Goal: Information Seeking & Learning: Find contact information

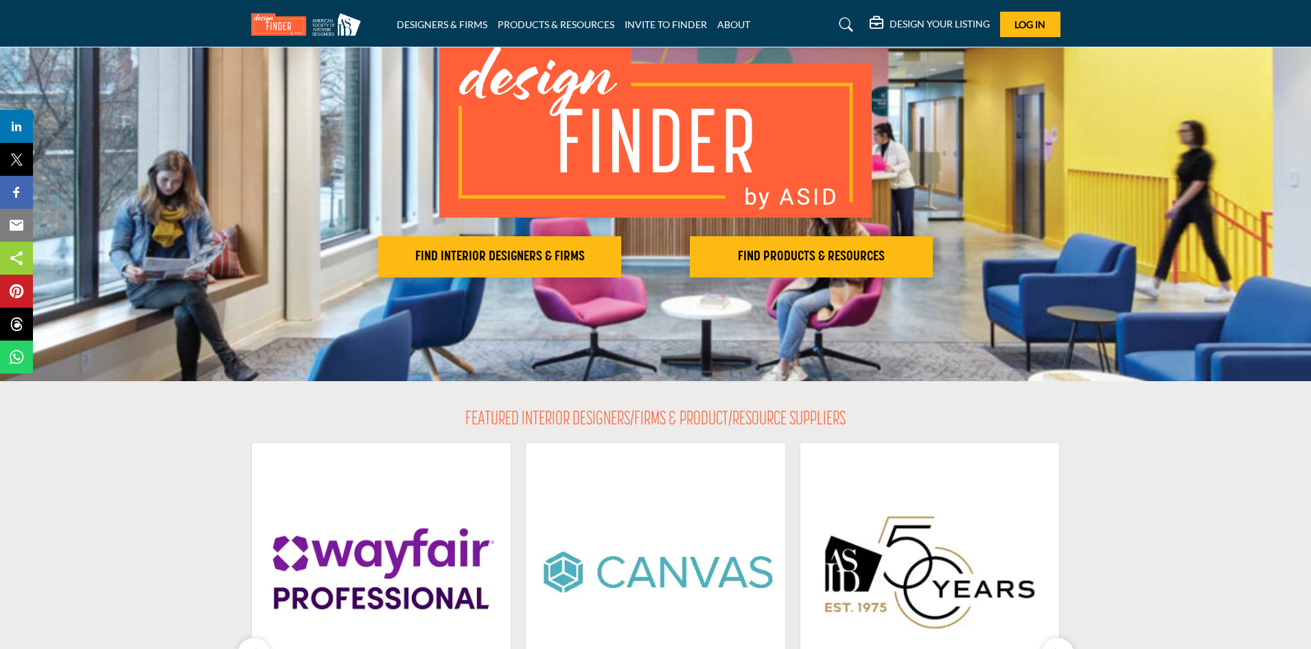
scroll to position [137, 0]
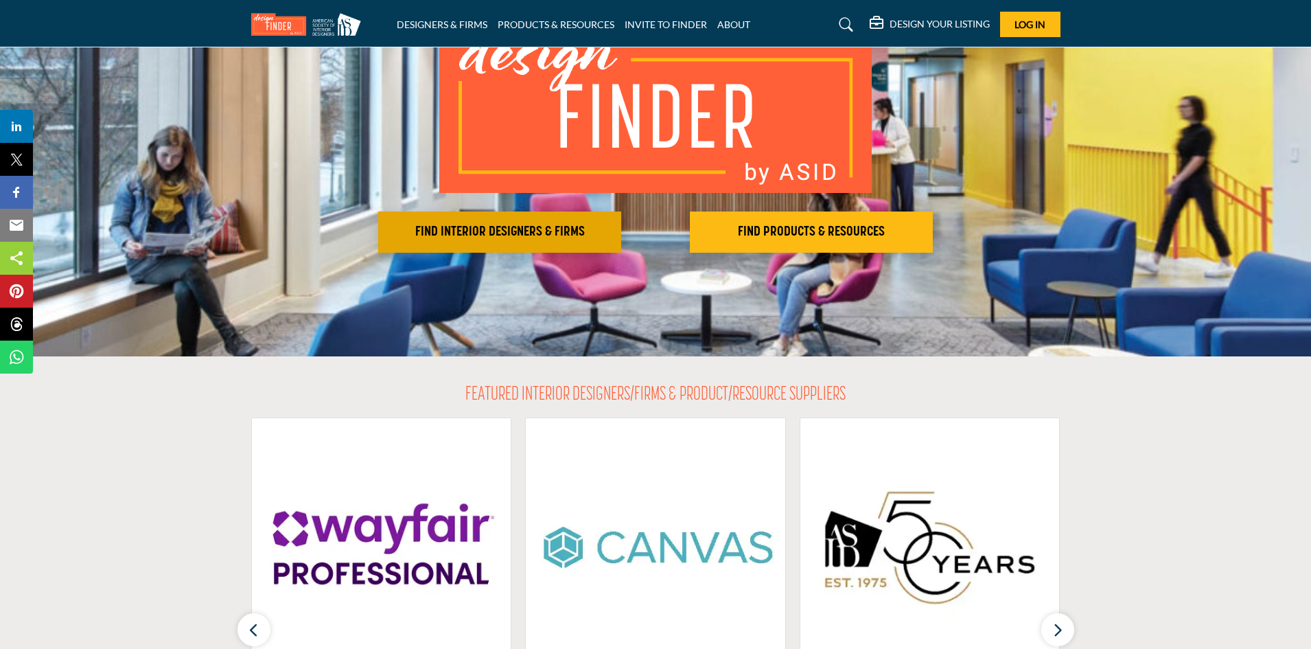
click at [583, 233] on h2 "FIND INTERIOR DESIGNERS & FIRMS" at bounding box center [499, 232] width 235 height 16
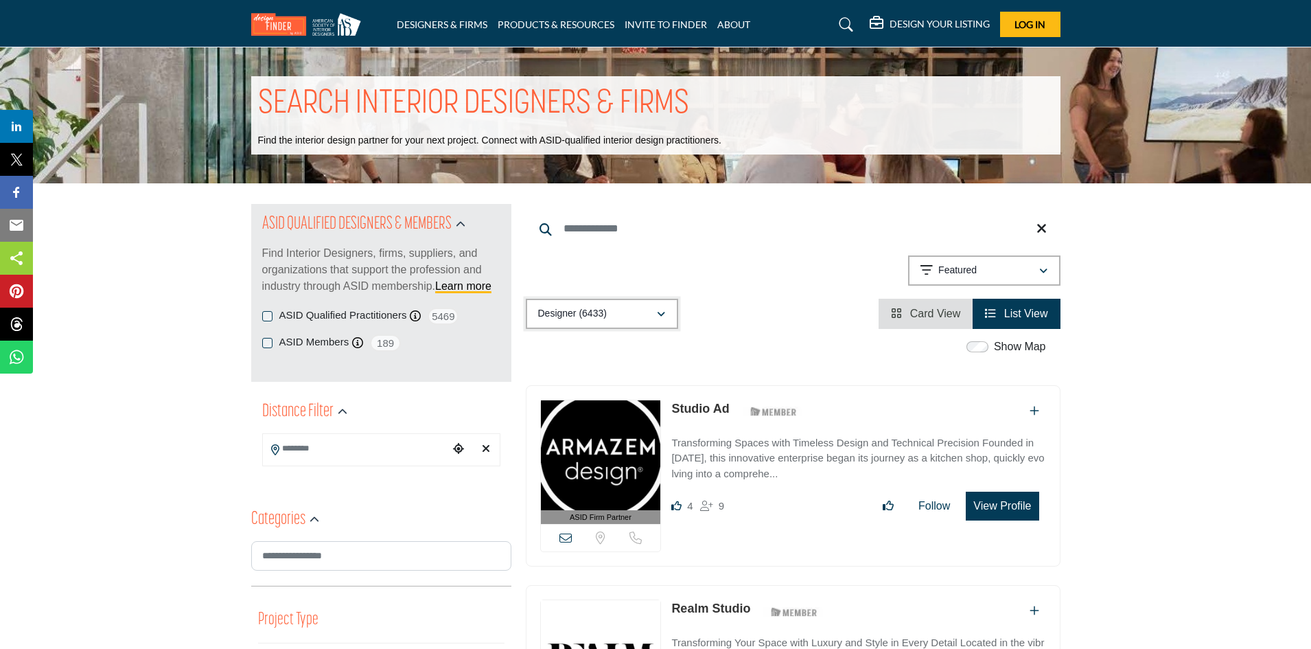
click at [660, 318] on icon "button" at bounding box center [661, 315] width 8 height 10
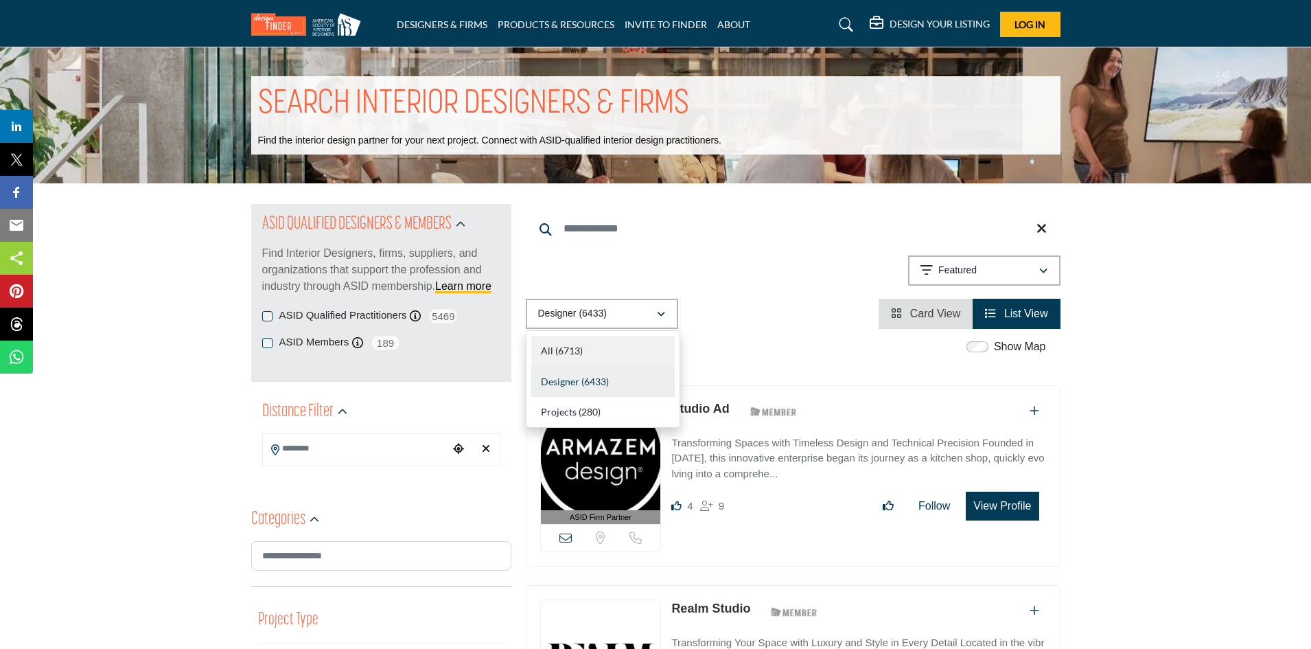
click at [611, 353] on div "All (6713)" at bounding box center [602, 351] width 143 height 31
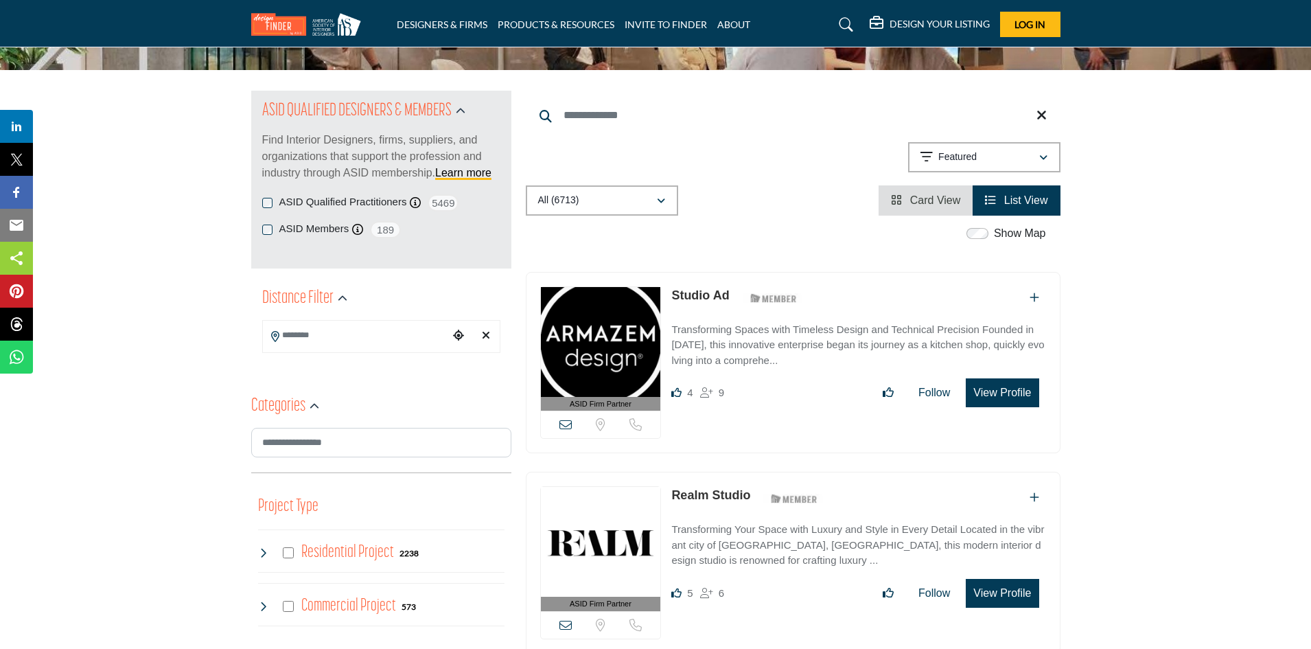
scroll to position [137, 0]
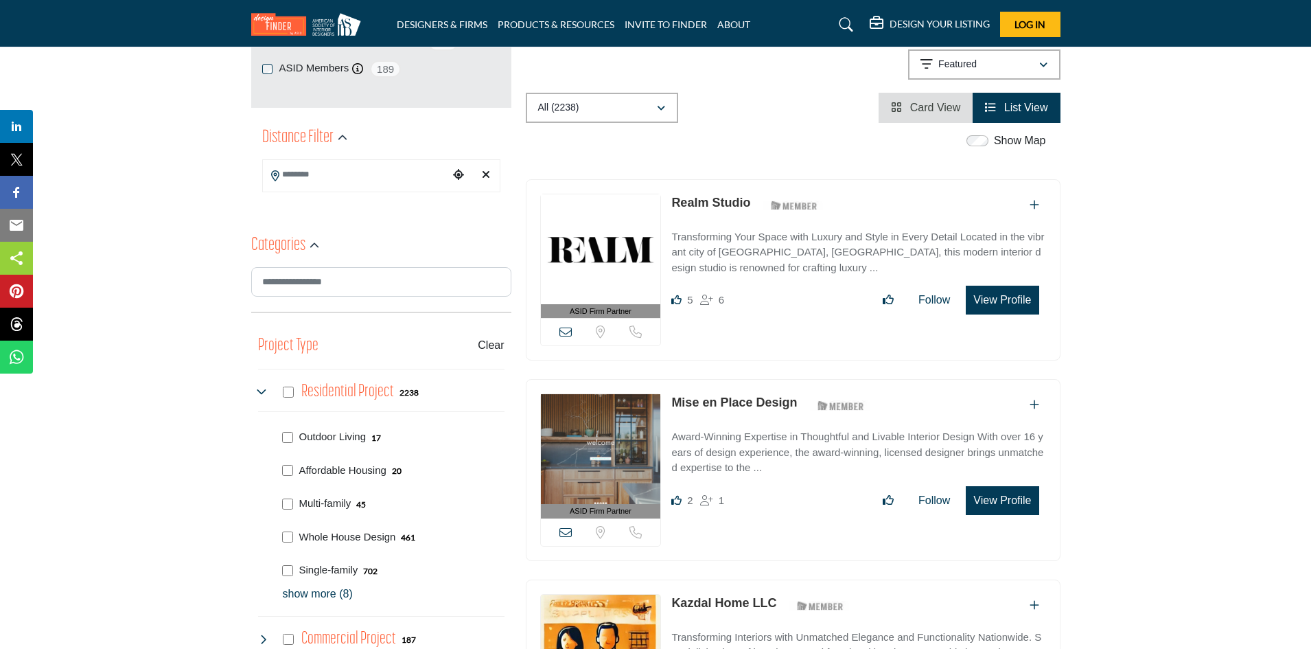
scroll to position [275, 0]
drag, startPoint x: 666, startPoint y: 399, endPoint x: 797, endPoint y: 397, distance: 130.4
click at [797, 397] on div "ASID Firm Partner ASID Firm Partners are design companies with ASID-qualified i…" at bounding box center [793, 469] width 535 height 182
copy link "Mise en Place Design"
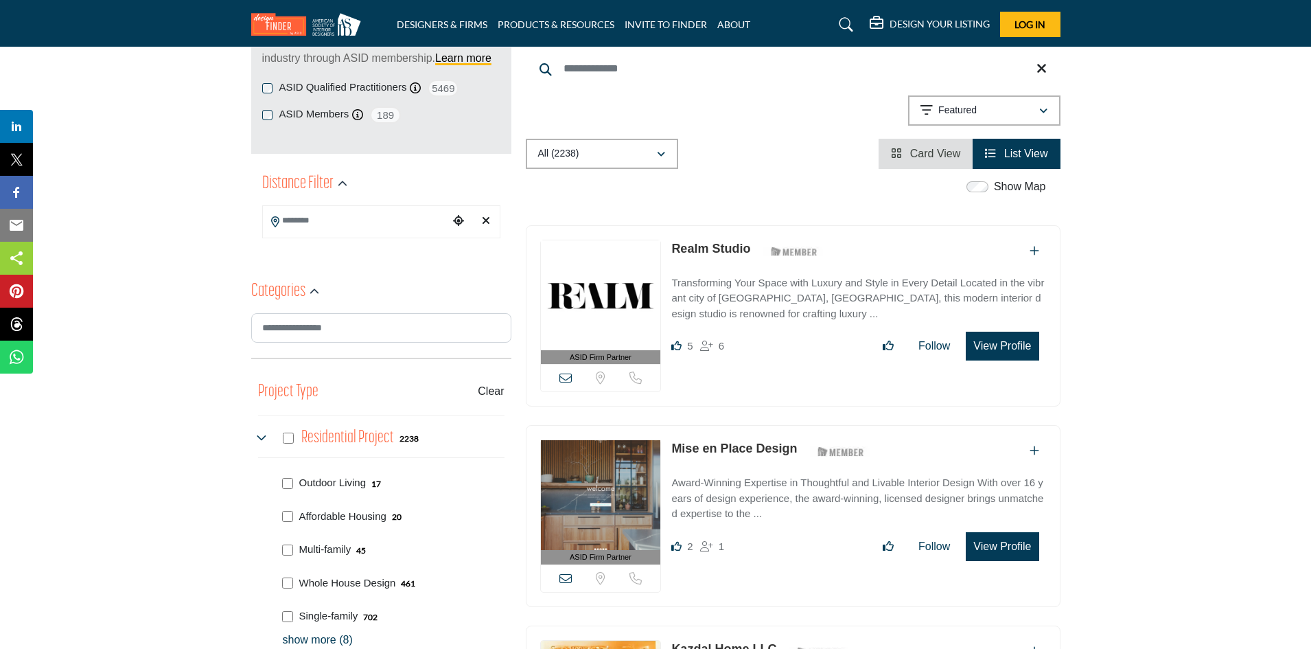
scroll to position [137, 0]
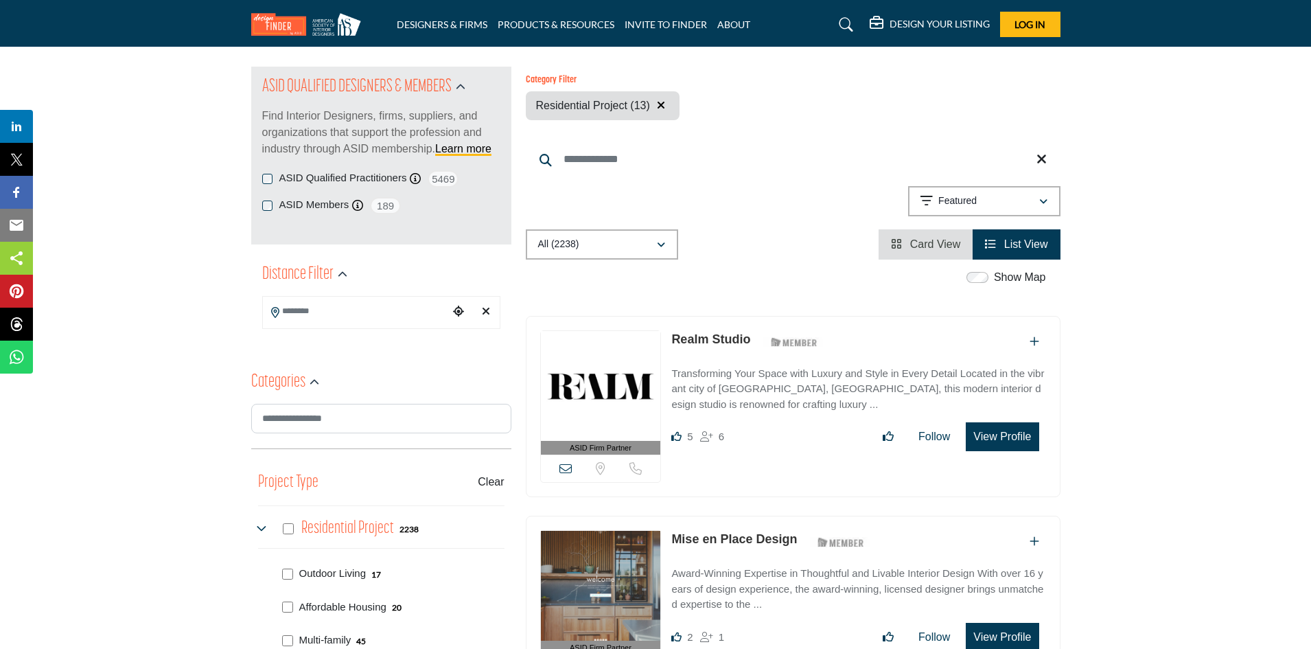
drag, startPoint x: 994, startPoint y: 441, endPoint x: 974, endPoint y: 439, distance: 20.7
click at [974, 439] on button "View Profile" at bounding box center [1002, 436] width 73 height 29
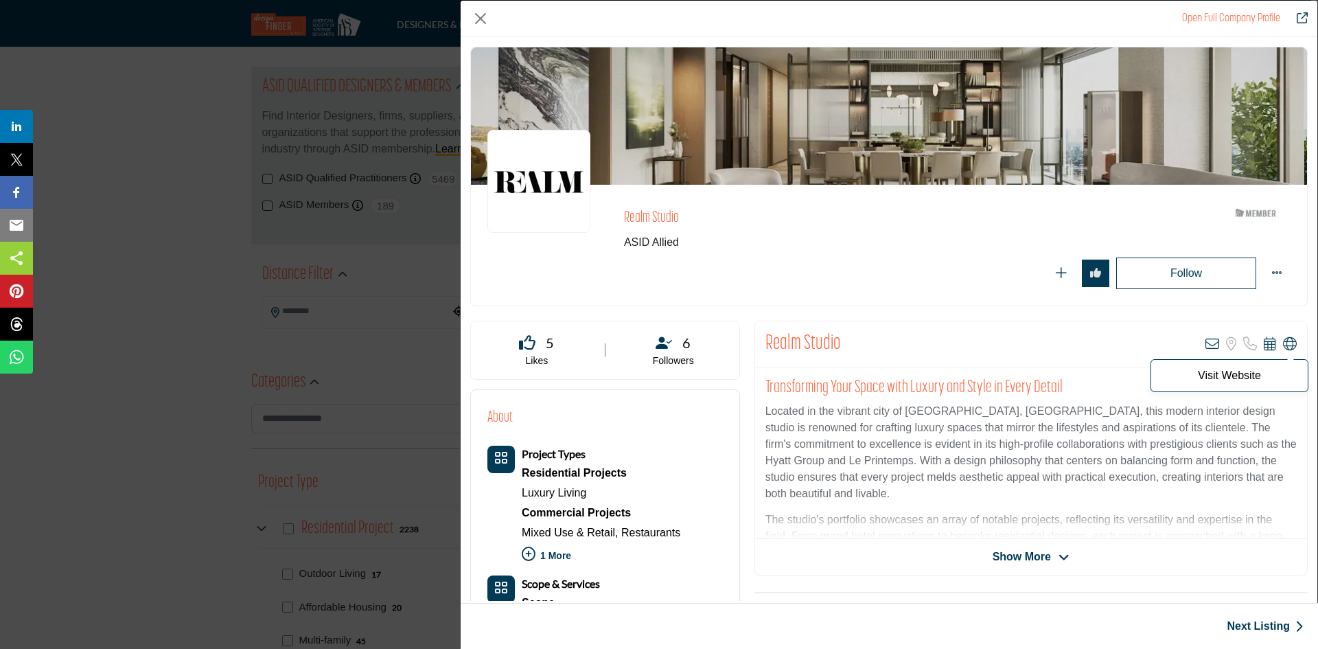
click at [1283, 340] on icon "Company Data Modal" at bounding box center [1290, 344] width 14 height 14
click at [482, 17] on button "Close" at bounding box center [480, 18] width 21 height 21
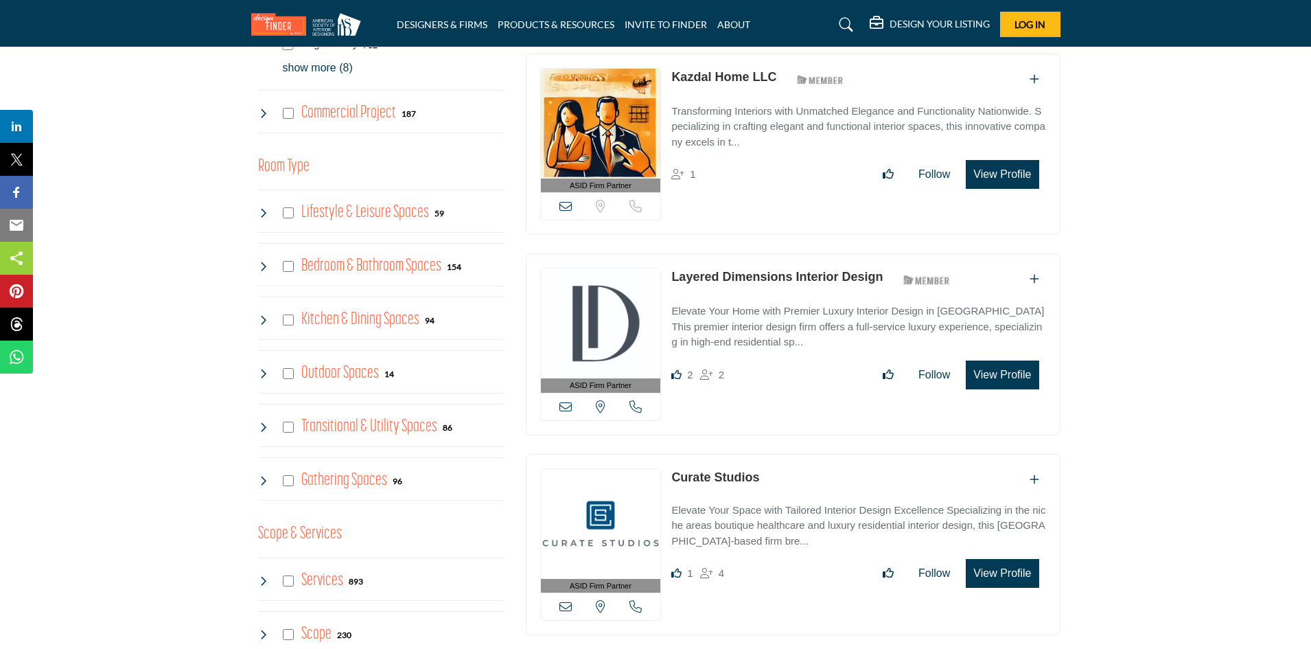
scroll to position [824, 0]
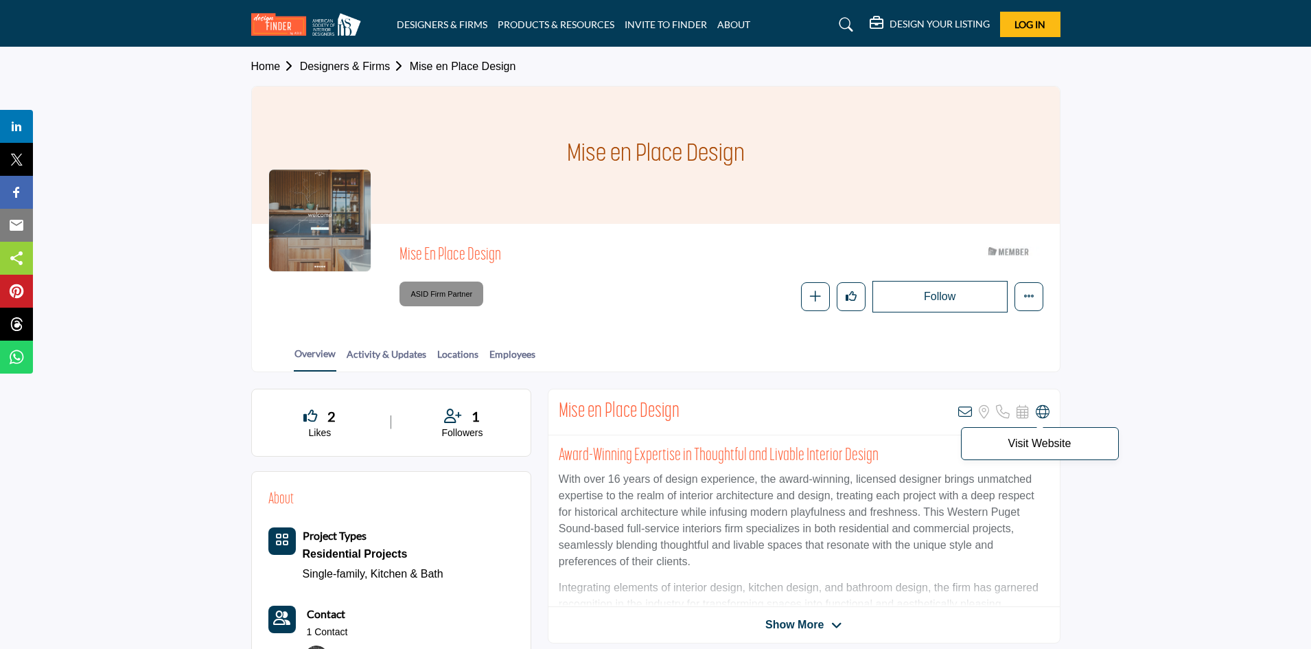
drag, startPoint x: 646, startPoint y: 412, endPoint x: 1043, endPoint y: 414, distance: 397.4
click at [1043, 414] on icon at bounding box center [1043, 412] width 14 height 14
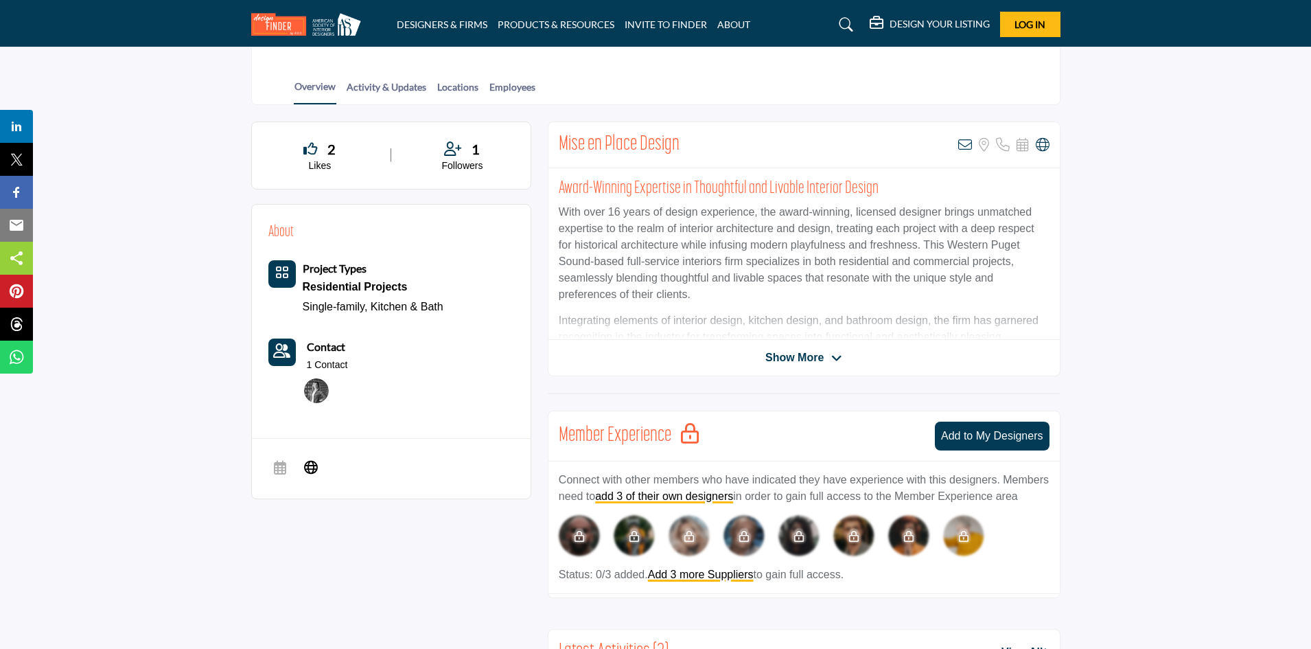
scroll to position [275, 0]
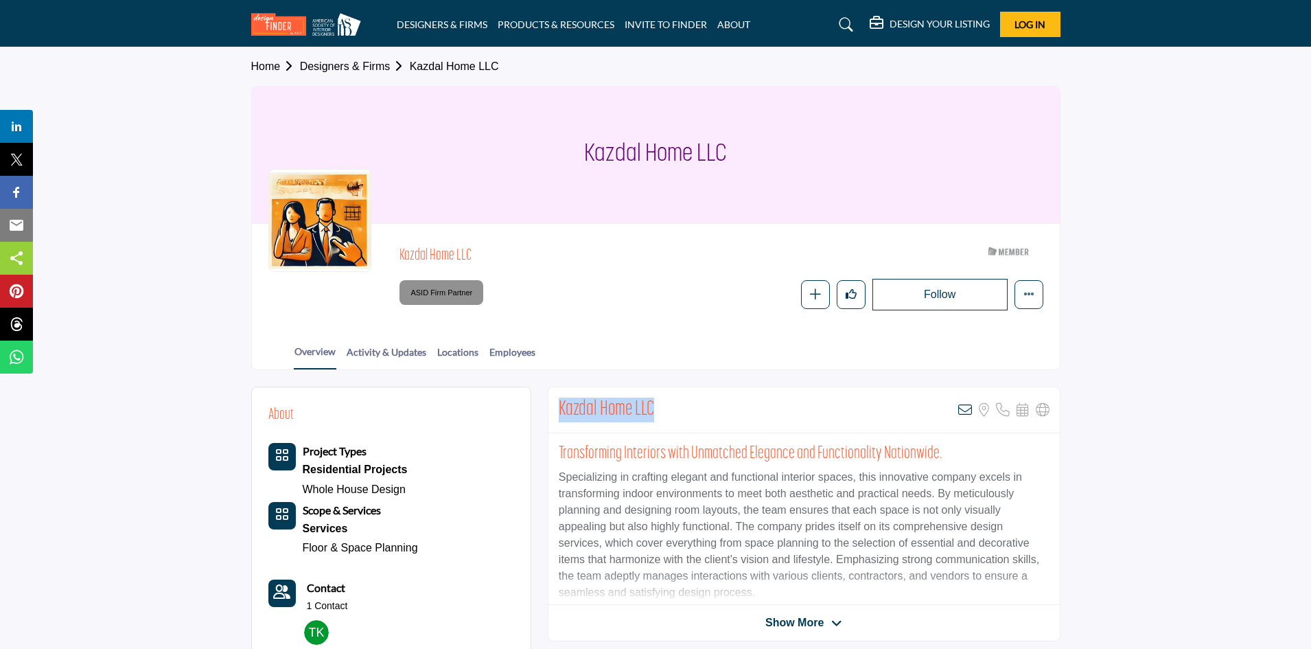
drag, startPoint x: 655, startPoint y: 408, endPoint x: 560, endPoint y: 402, distance: 95.6
click at [560, 402] on div "Kazdal Home LLC View email address of this listing Sorry, but we don't have a l…" at bounding box center [803, 410] width 511 height 46
copy h2 "Kazdal Home LLC"
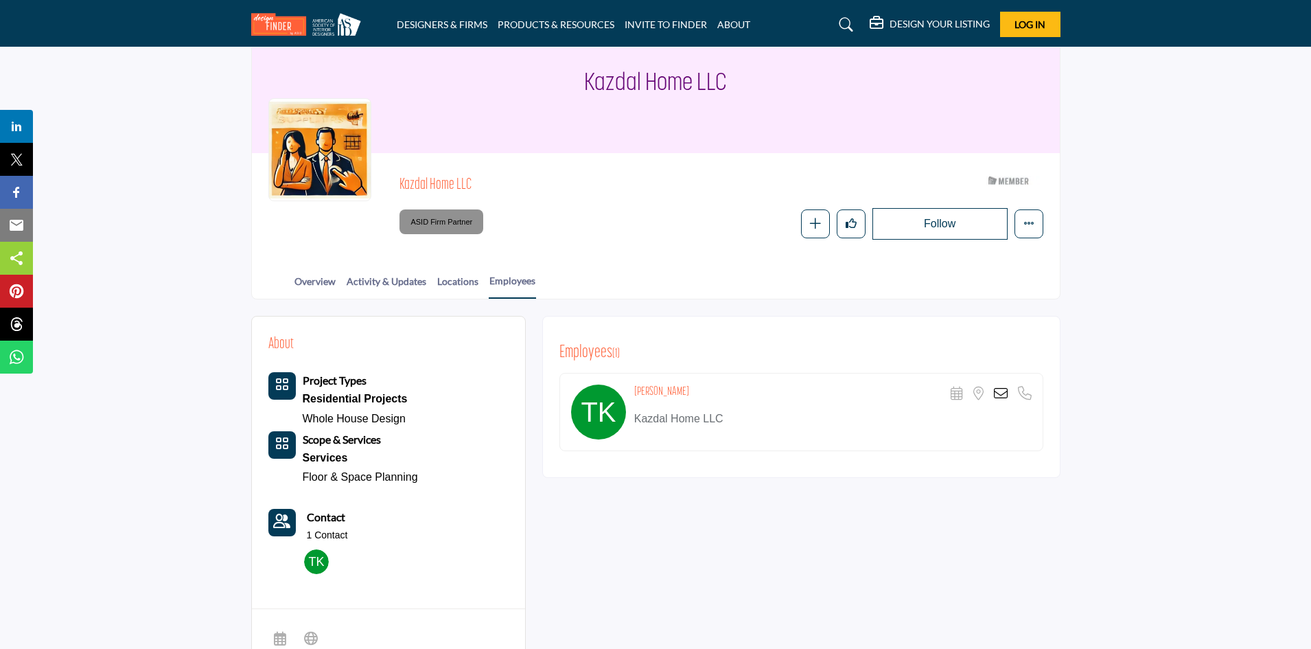
scroll to position [137, 0]
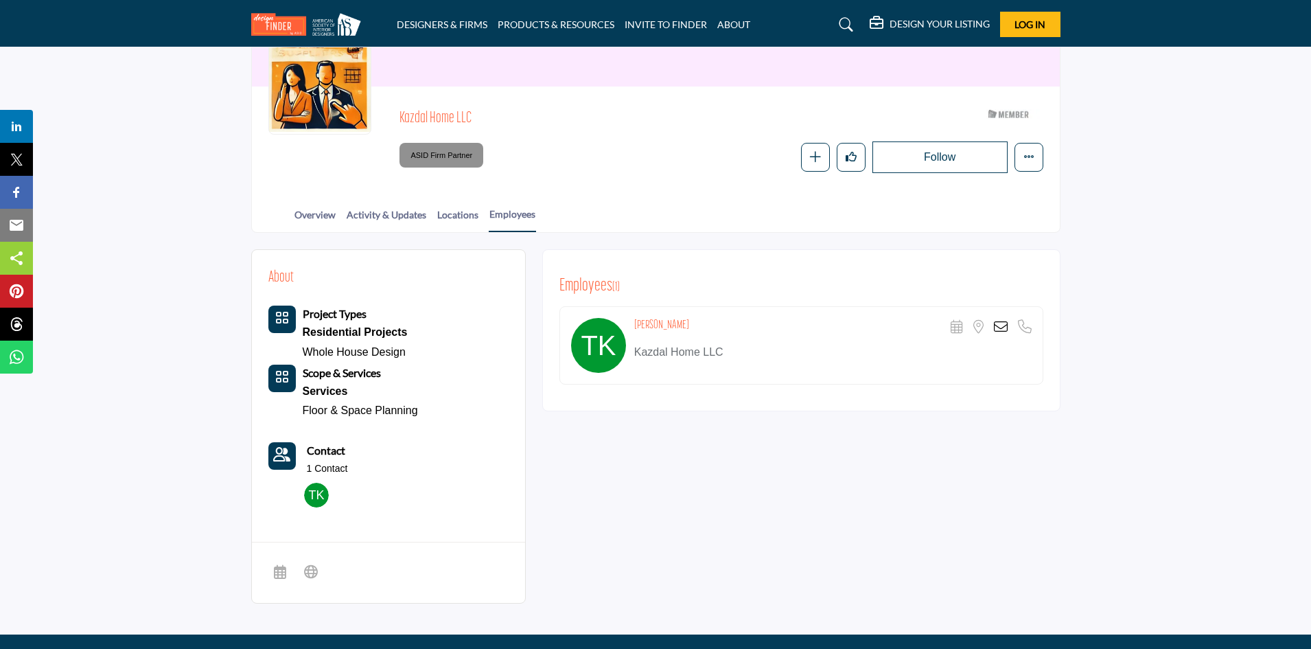
click at [692, 353] on p "Kazdal Home LLC" at bounding box center [832, 352] width 397 height 16
click at [953, 327] on icon at bounding box center [957, 327] width 12 height 14
click at [1001, 325] on icon at bounding box center [1001, 327] width 14 height 14
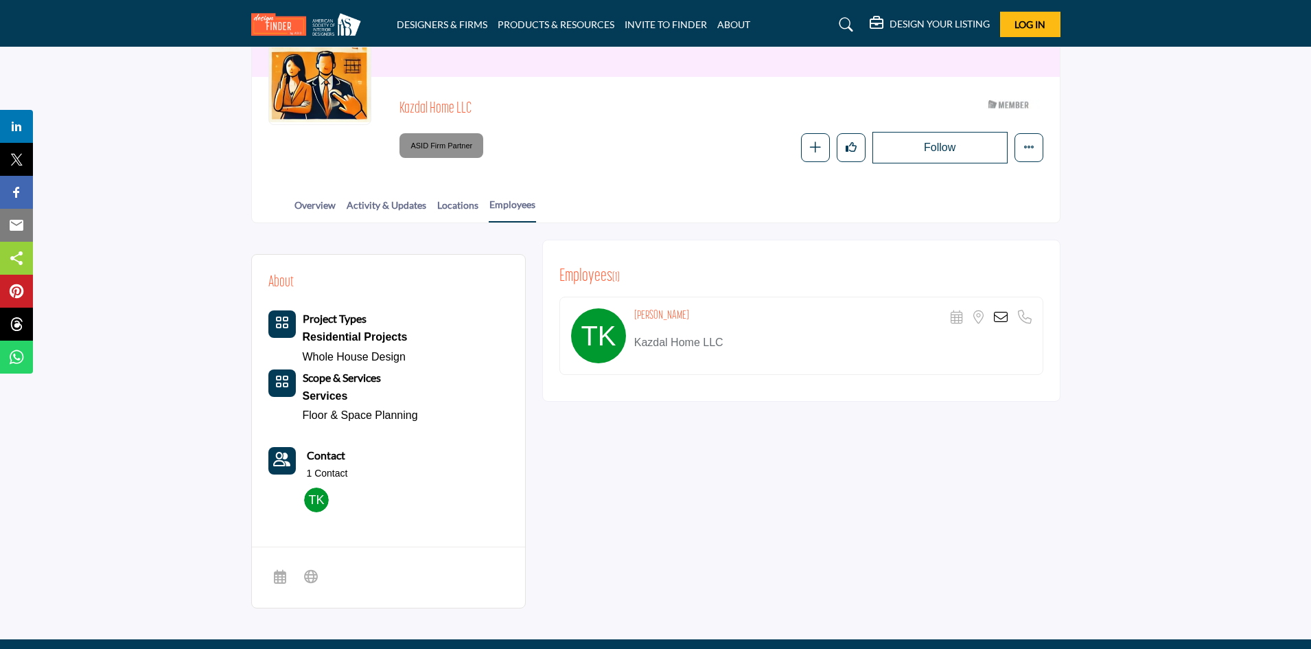
scroll to position [218, 0]
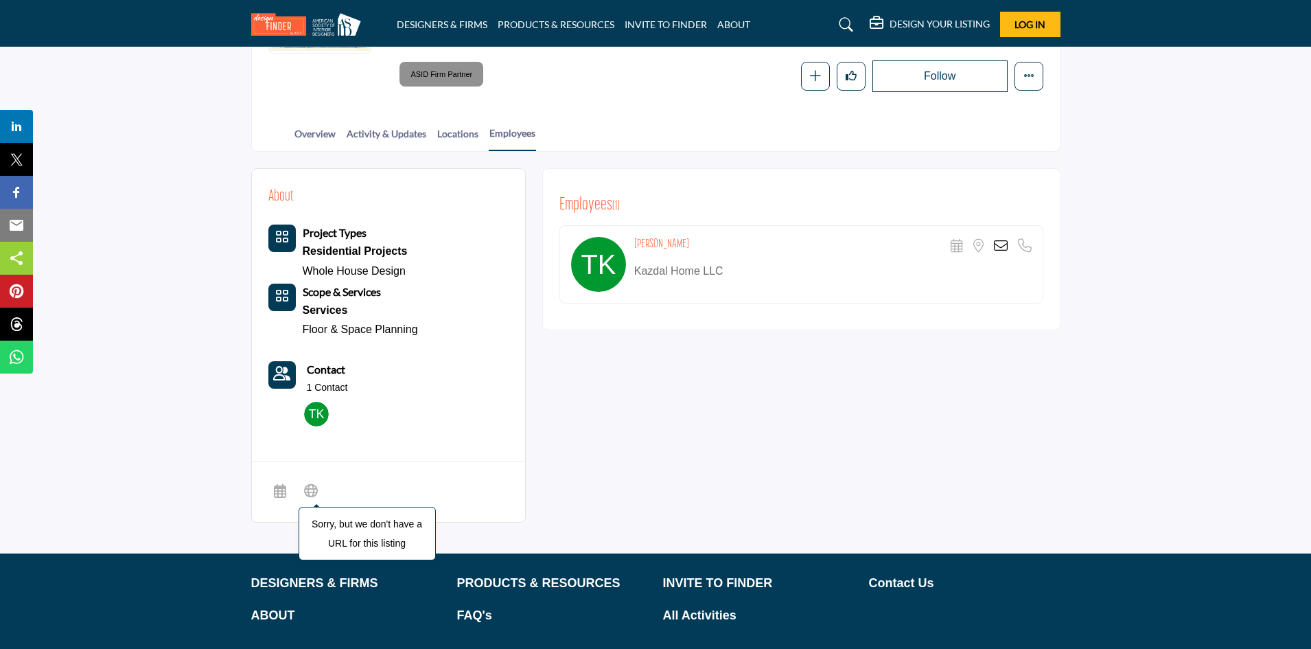
click at [310, 488] on icon at bounding box center [311, 489] width 14 height 16
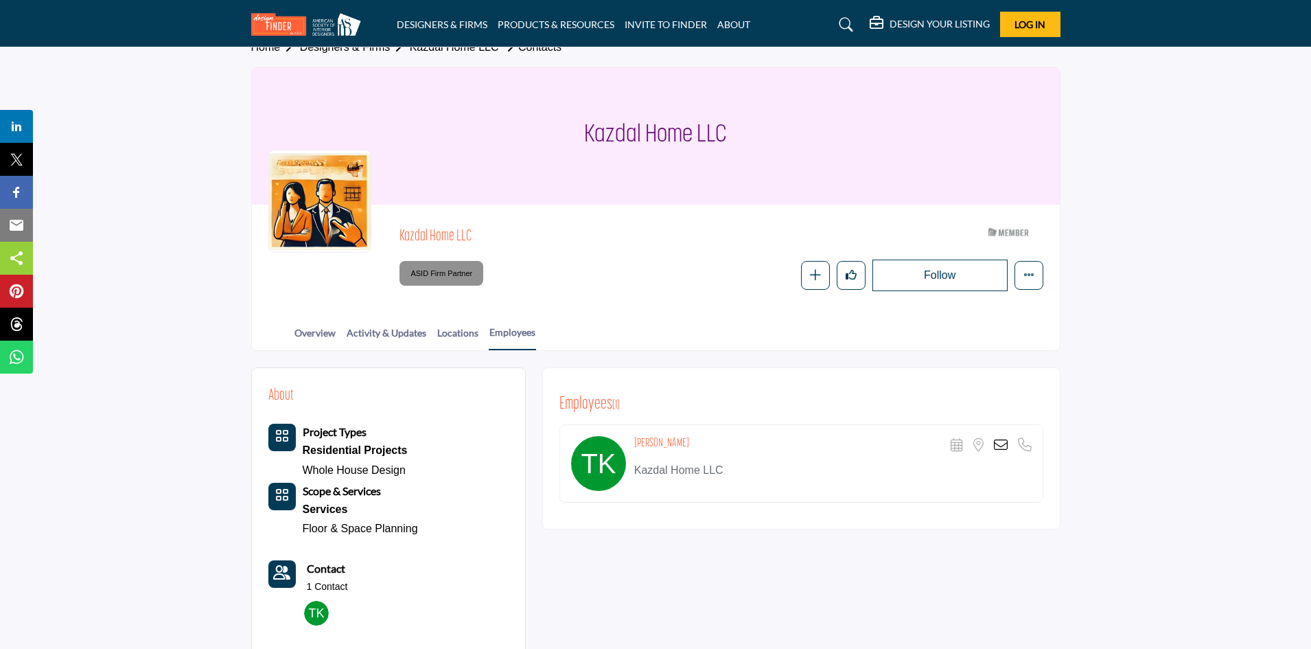
scroll to position [0, 0]
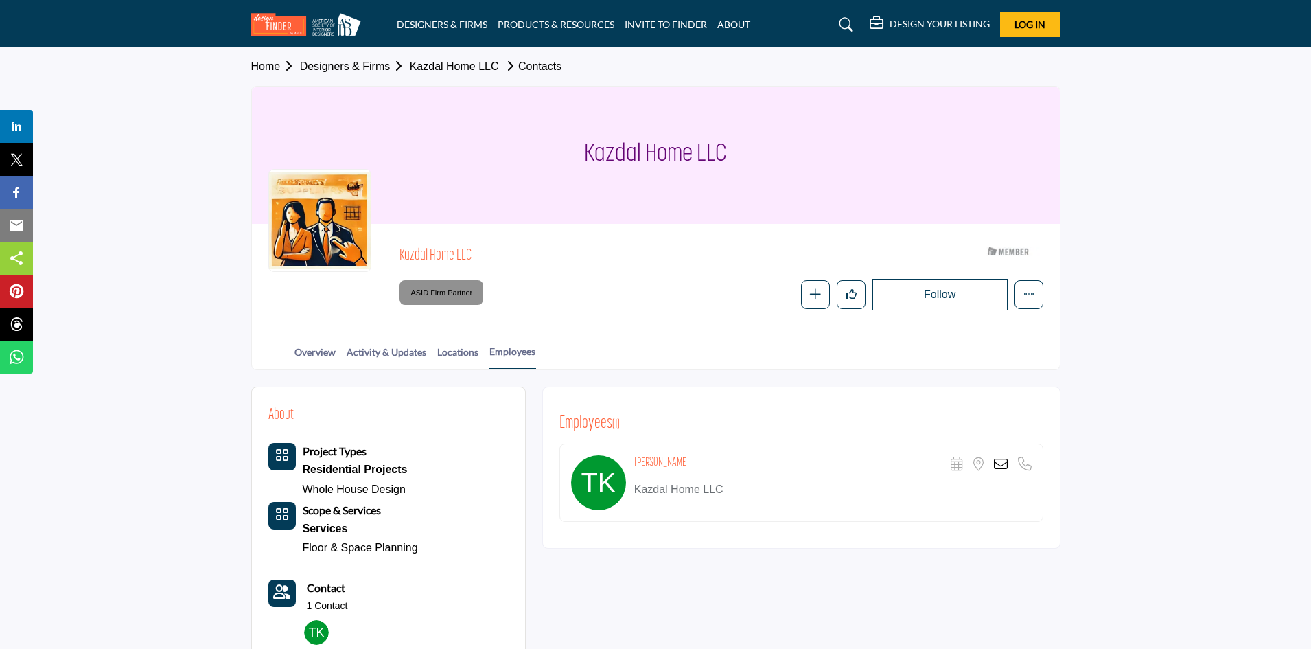
drag, startPoint x: 636, startPoint y: 491, endPoint x: 701, endPoint y: 489, distance: 65.2
click at [701, 489] on p "Kazdal Home LLC" at bounding box center [832, 489] width 397 height 16
copy p "Kazdal Home"
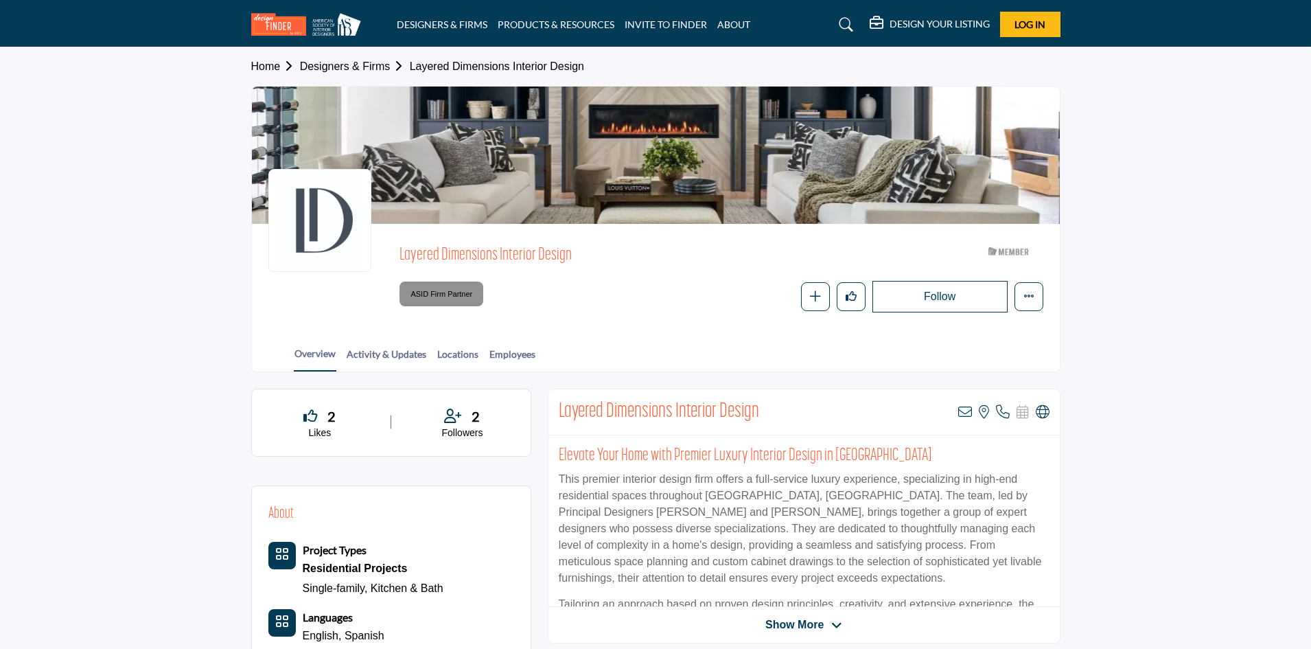
click at [1045, 414] on icon at bounding box center [1043, 412] width 14 height 14
